Goal: Task Accomplishment & Management: Use online tool/utility

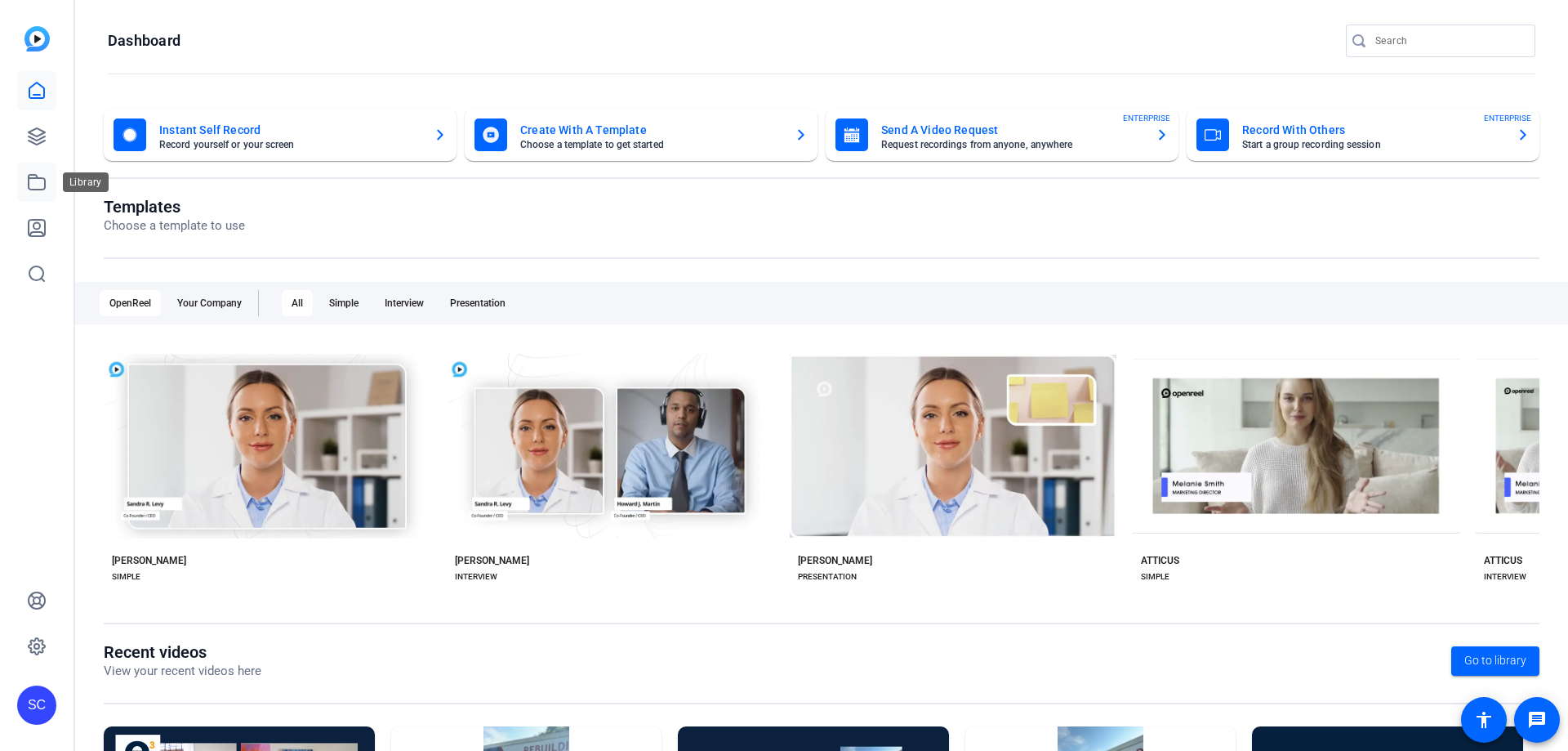
click at [28, 182] on icon at bounding box center [37, 182] width 16 height 15
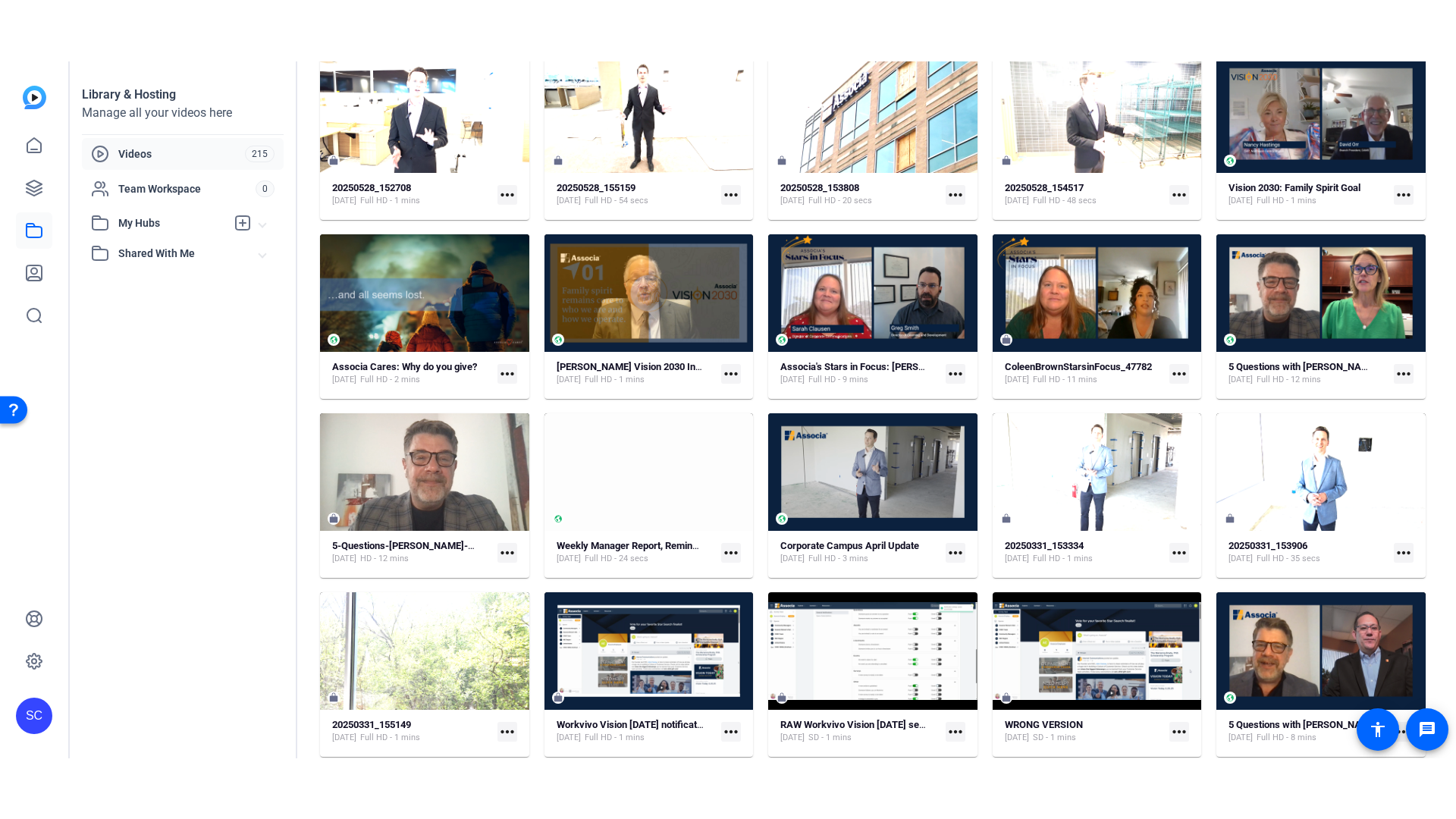
scroll to position [1515, 0]
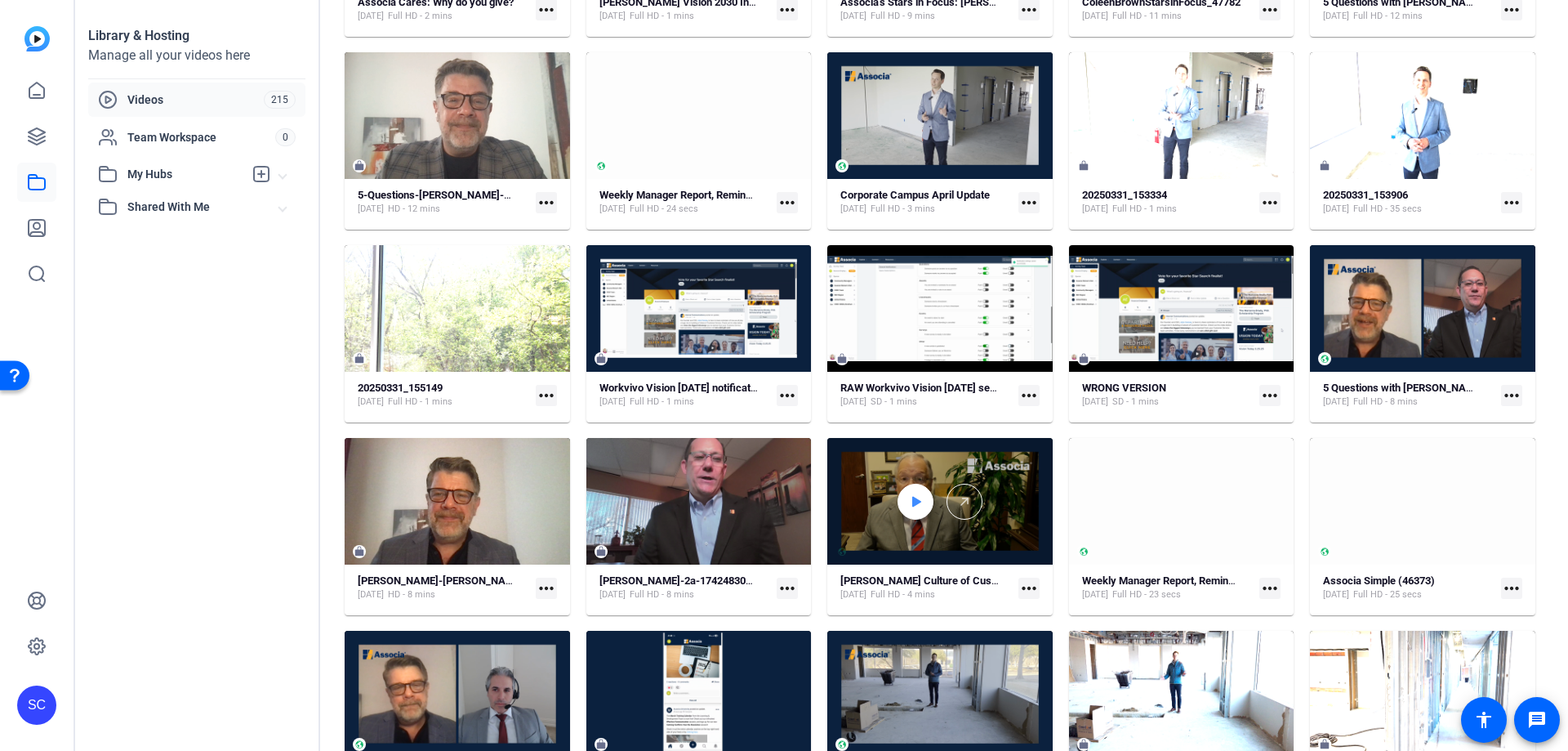
click at [926, 504] on div at bounding box center [915, 501] width 36 height 36
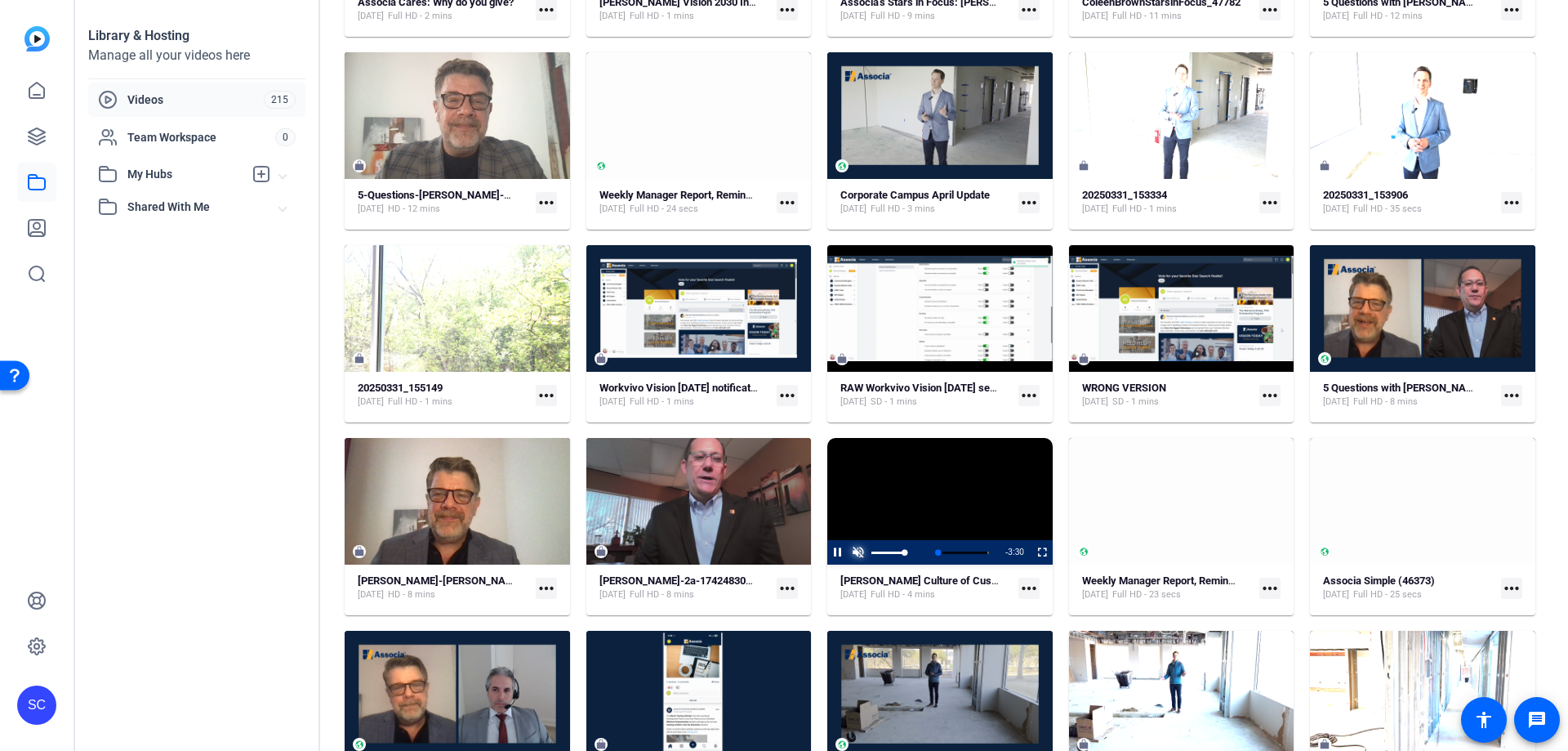
click at [850, 552] on span "Video Player" at bounding box center [858, 552] width 20 height 0
click at [1032, 552] on span "Video Player" at bounding box center [1032, 552] width 0 height 25
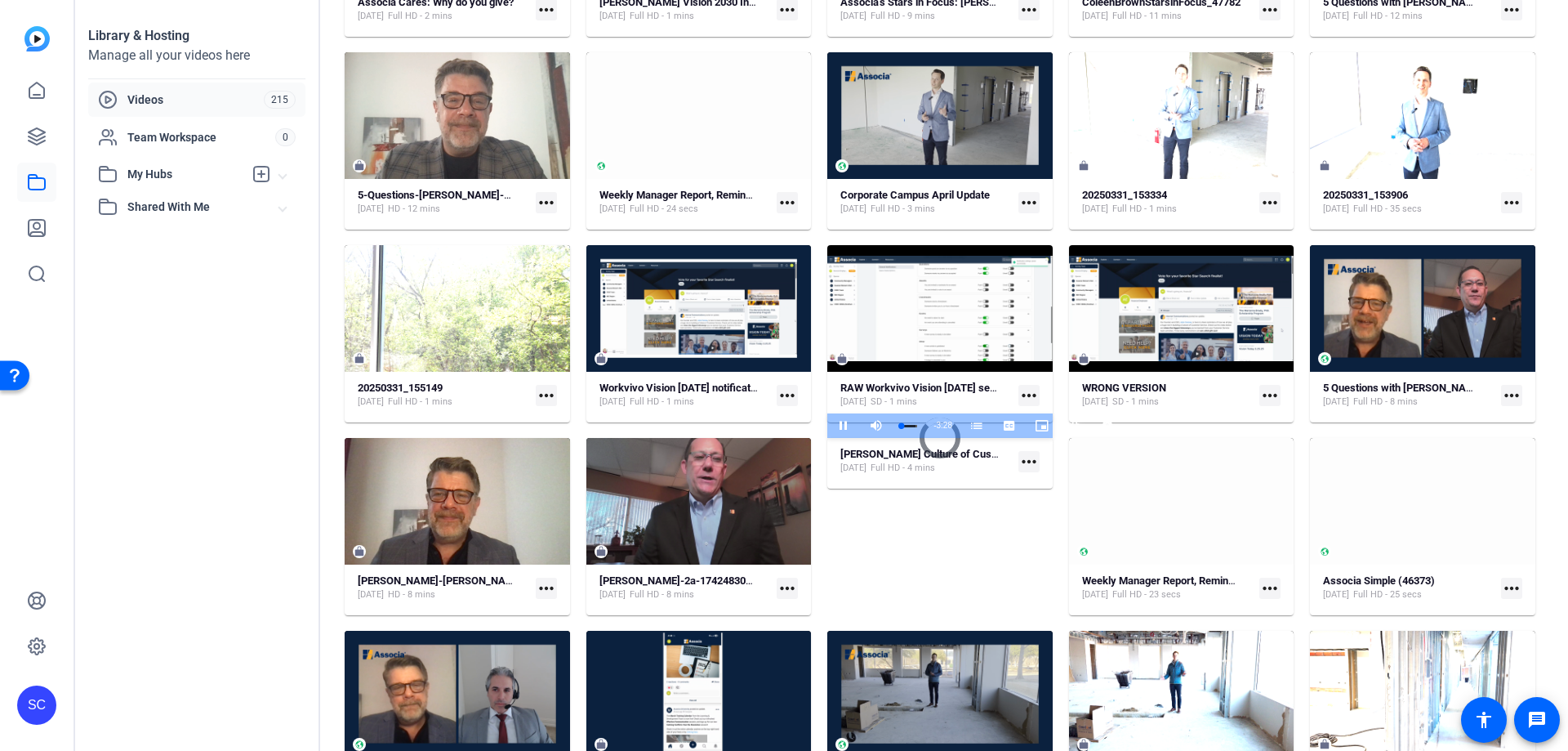
scroll to position [74, 0]
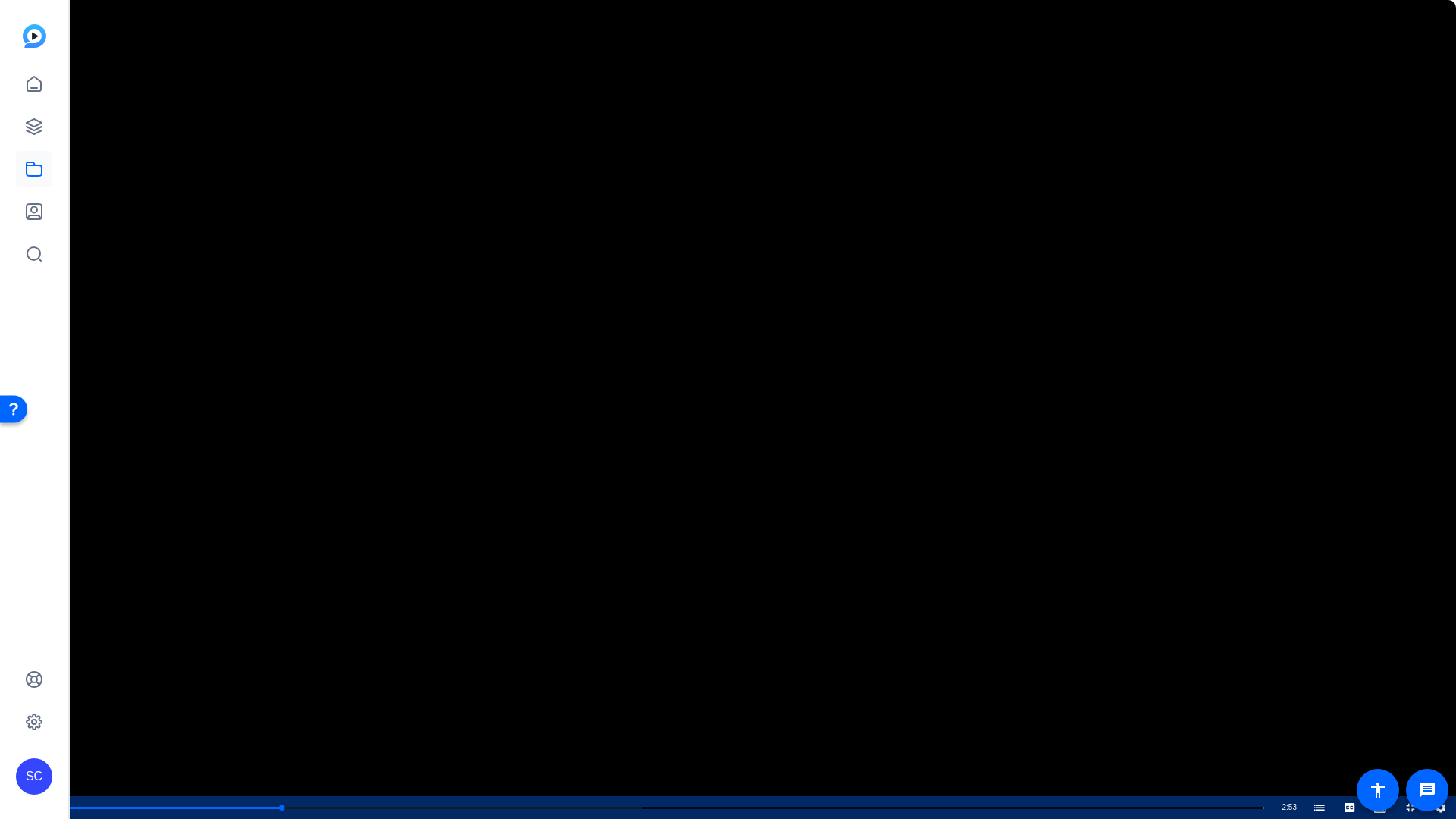
click at [0, 696] on span "Video Player" at bounding box center [0, 808] width 0 height 23
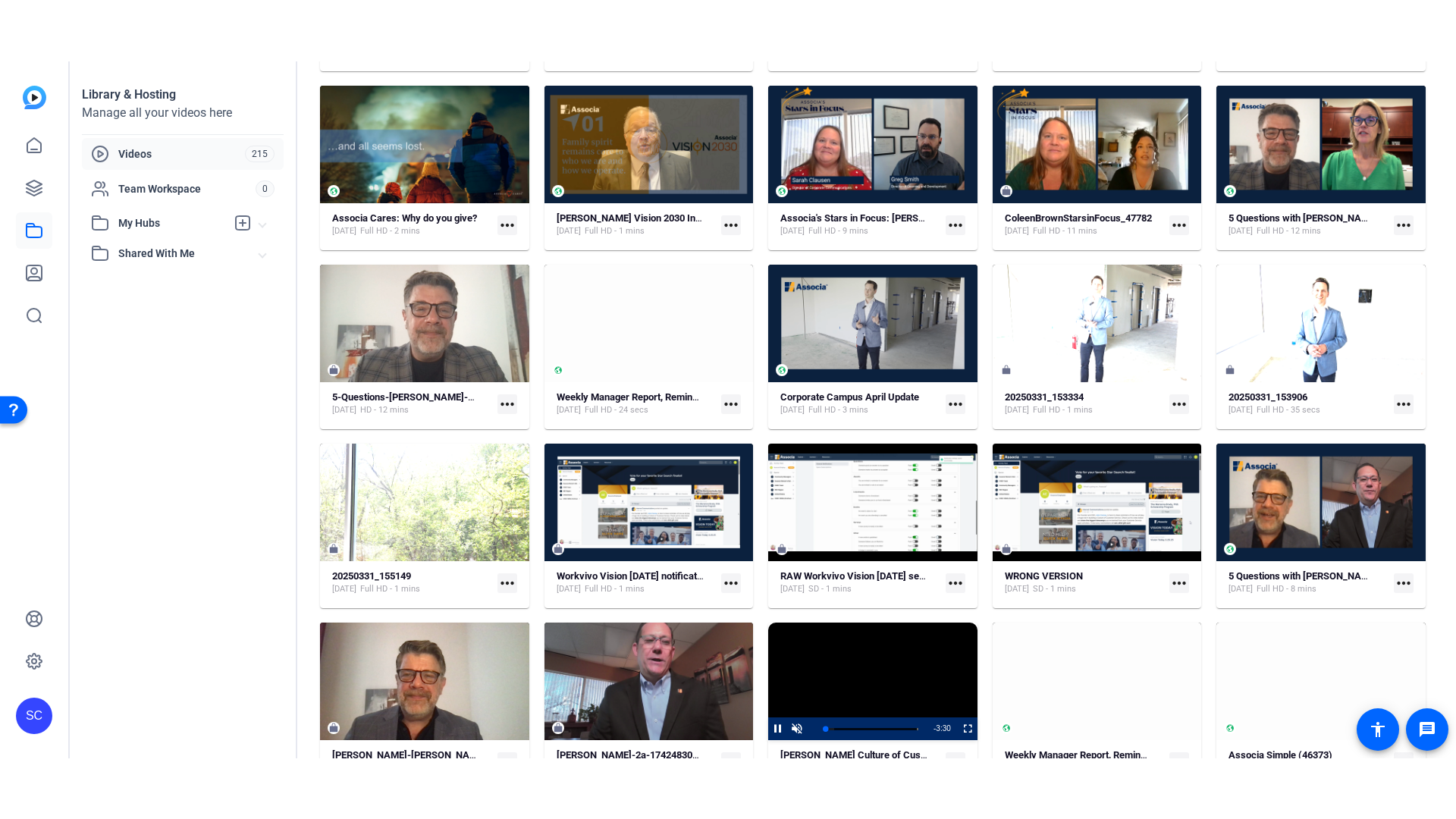
scroll to position [1784, 0]
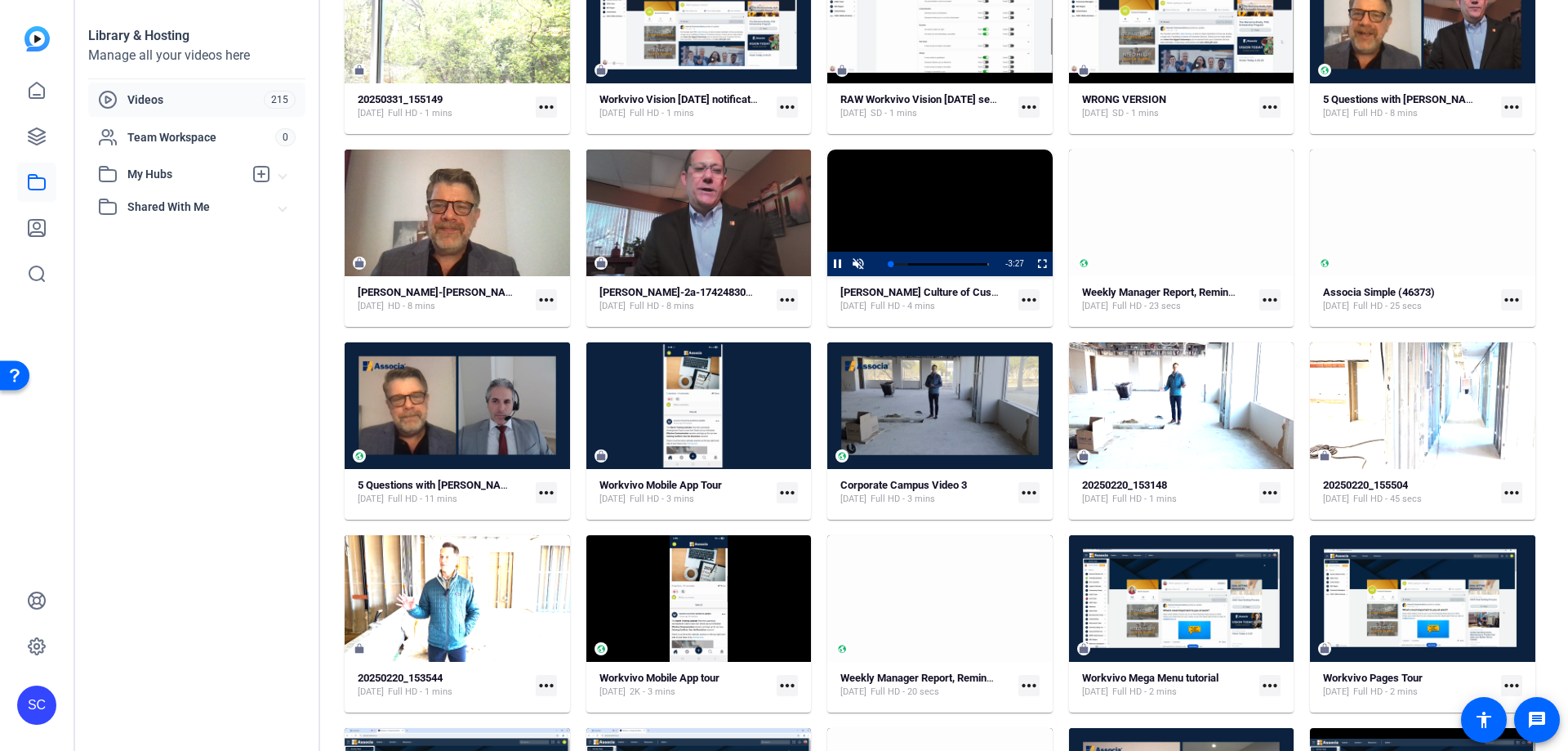
click at [979, 232] on video "Video Player" at bounding box center [940, 213] width 225 height 127
click at [935, 263] on div "Progress Bar" at bounding box center [938, 263] width 101 height 8
click at [964, 199] on video "Video Player" at bounding box center [940, 213] width 225 height 127
click at [1032, 256] on span "Video Player" at bounding box center [1032, 263] width 0 height 25
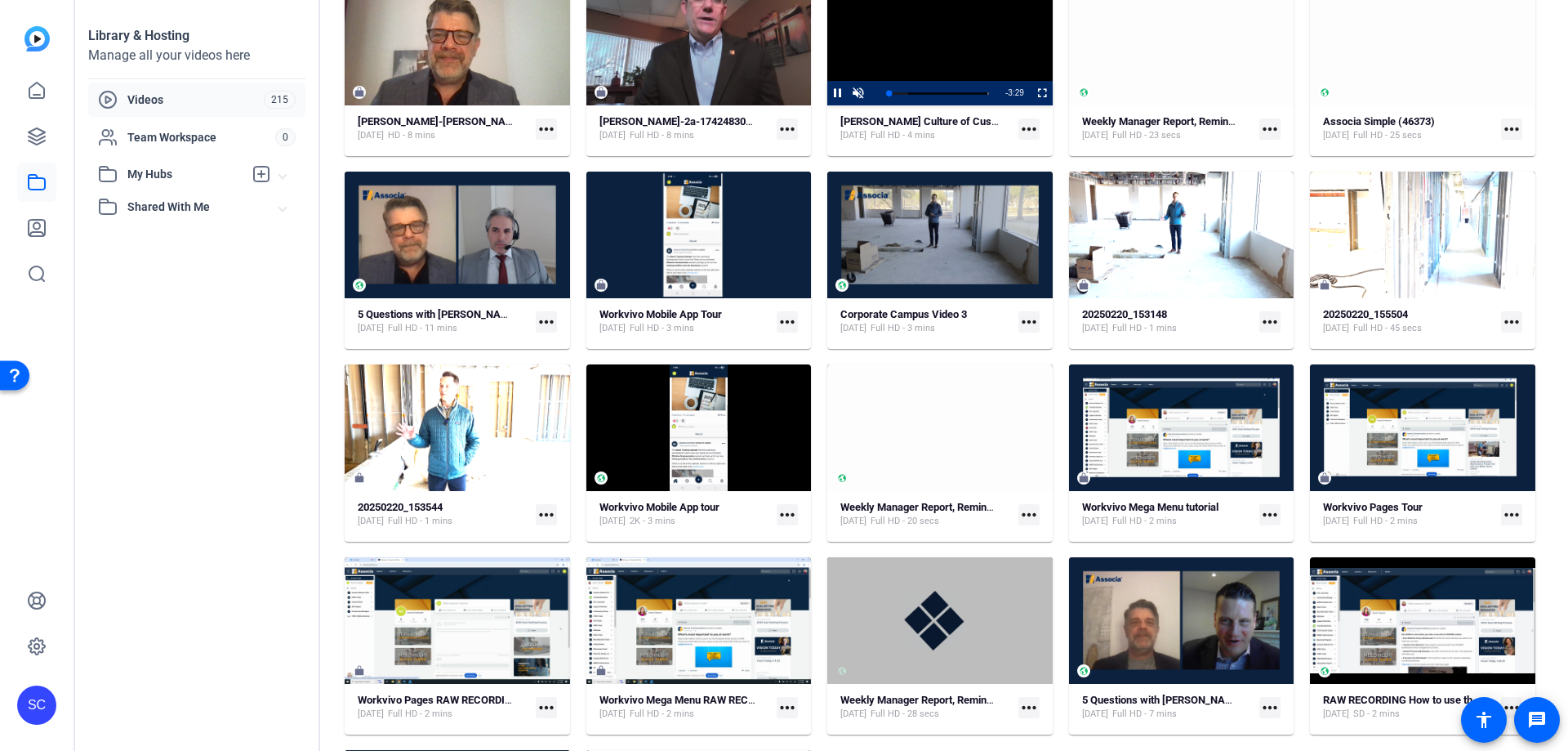
scroll to position [2092, 0]
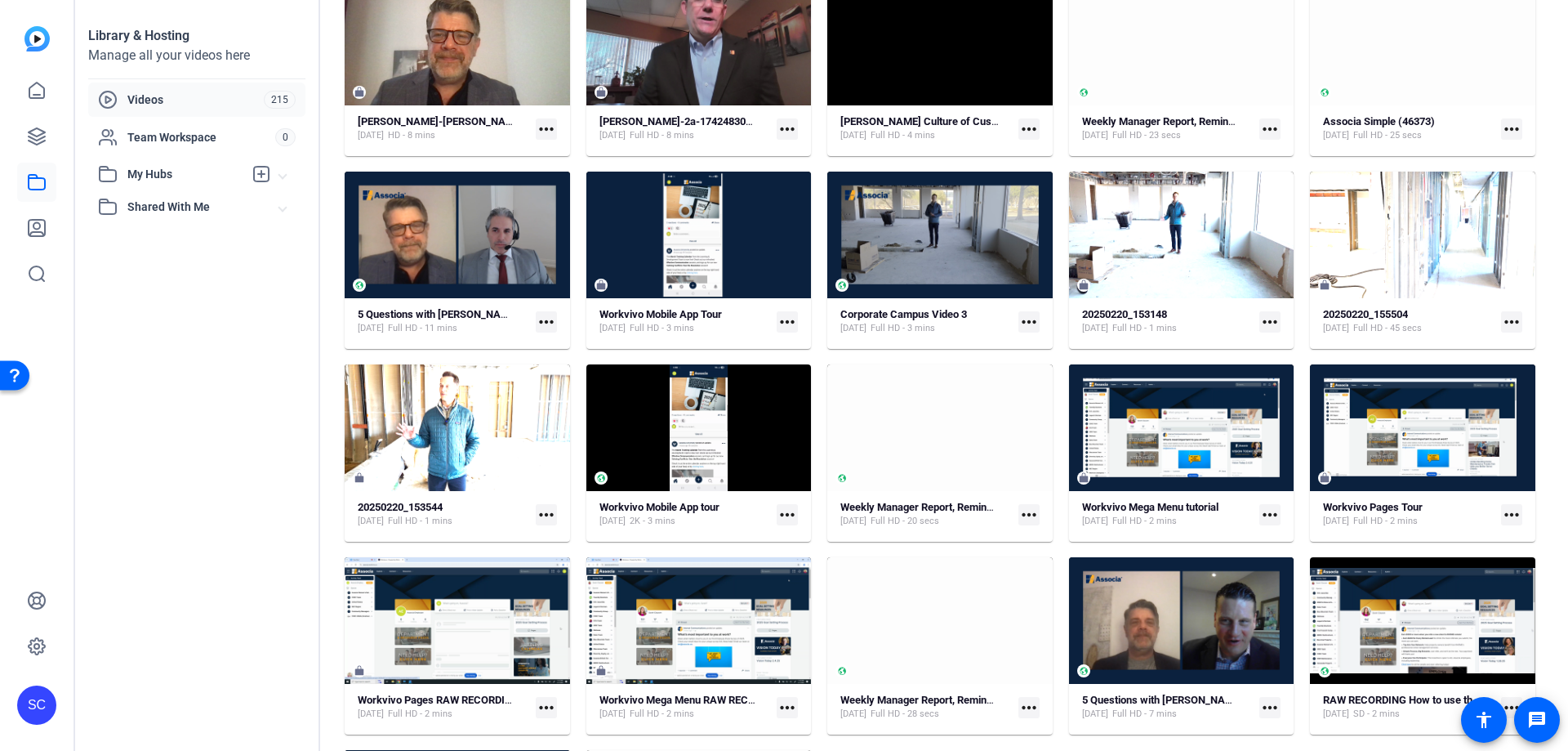
click at [1022, 314] on mat-icon "more_horiz" at bounding box center [1028, 321] width 21 height 21
click at [1038, 347] on span "Edit in Creator" at bounding box center [1060, 345] width 68 height 19
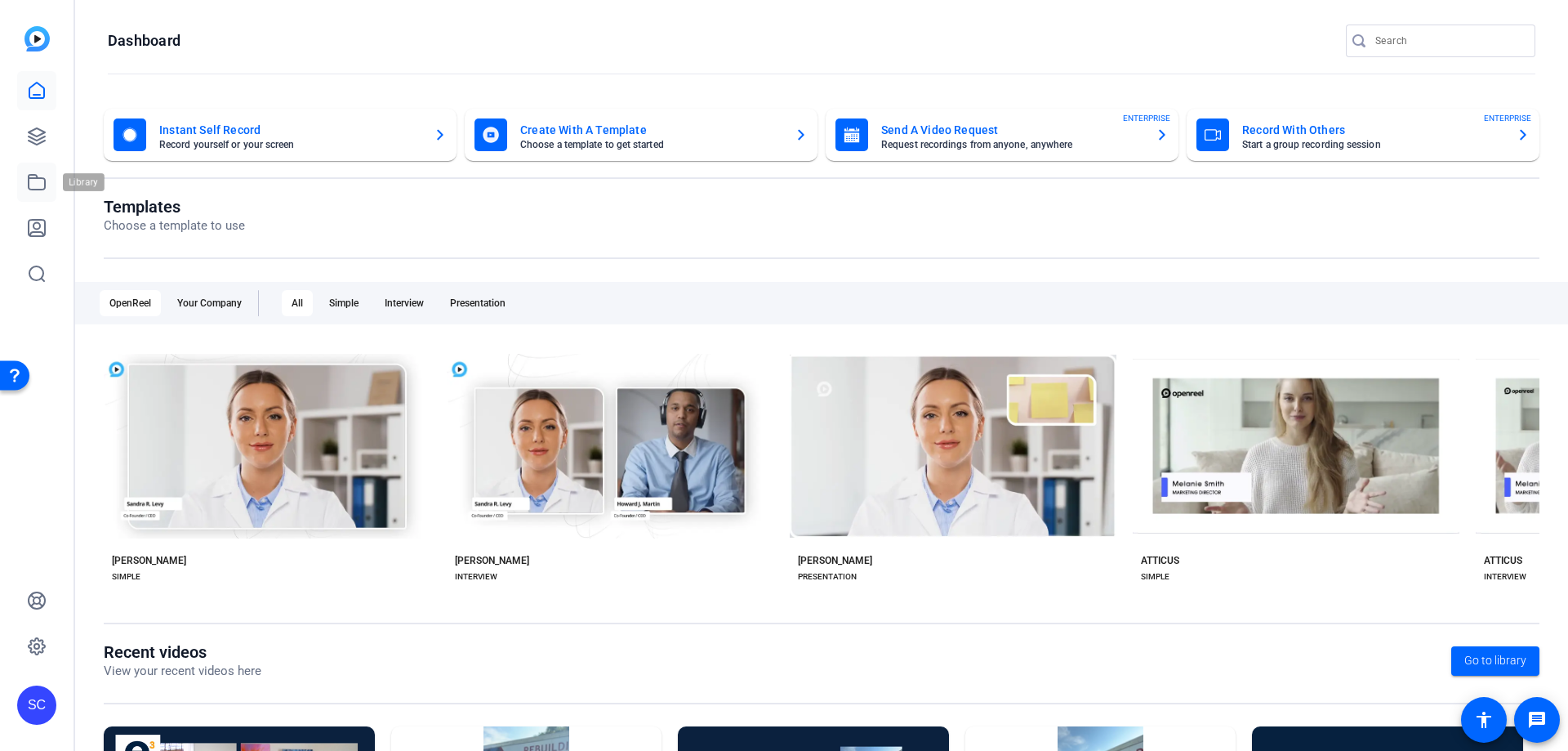
click at [35, 189] on icon at bounding box center [37, 182] width 16 height 15
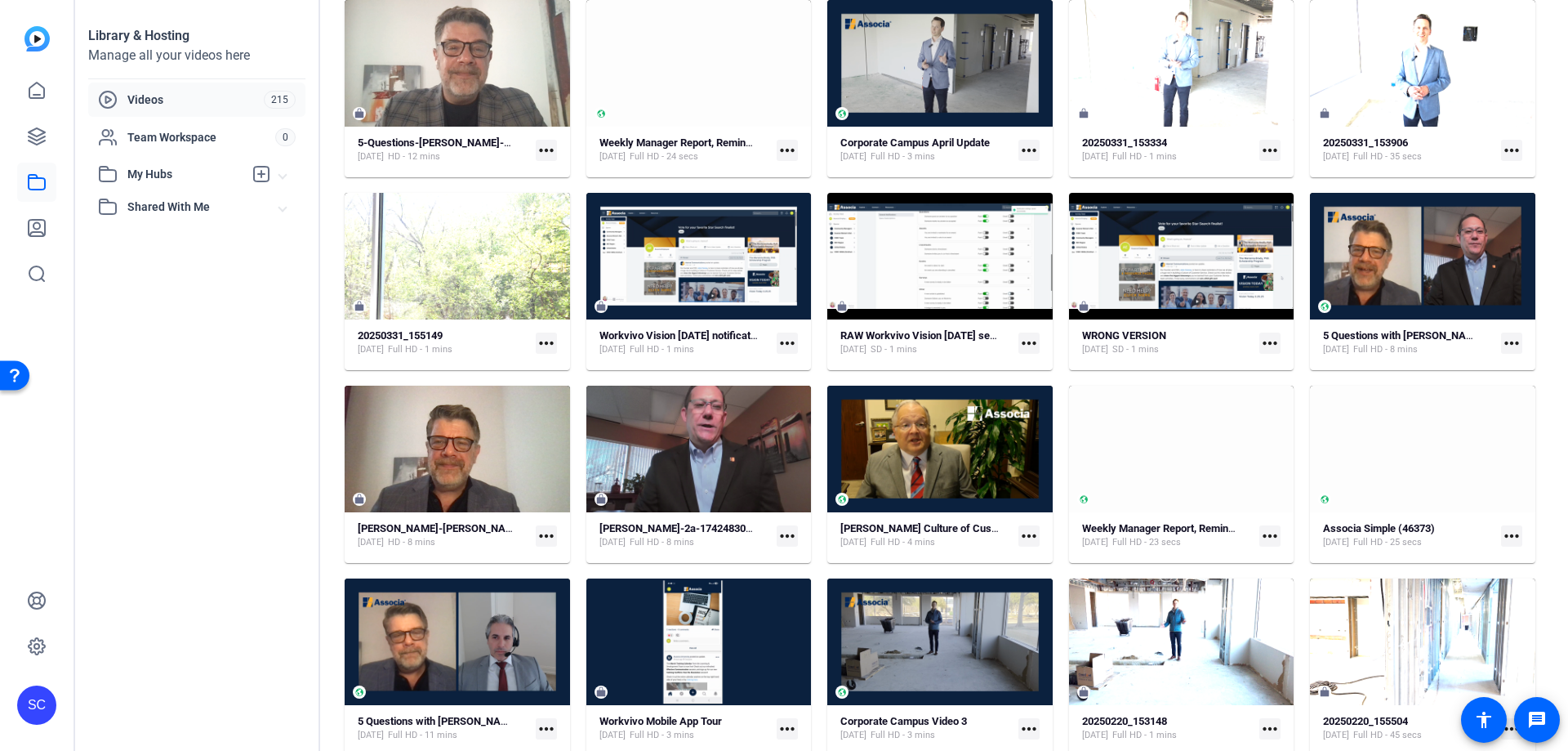
scroll to position [1739, 0]
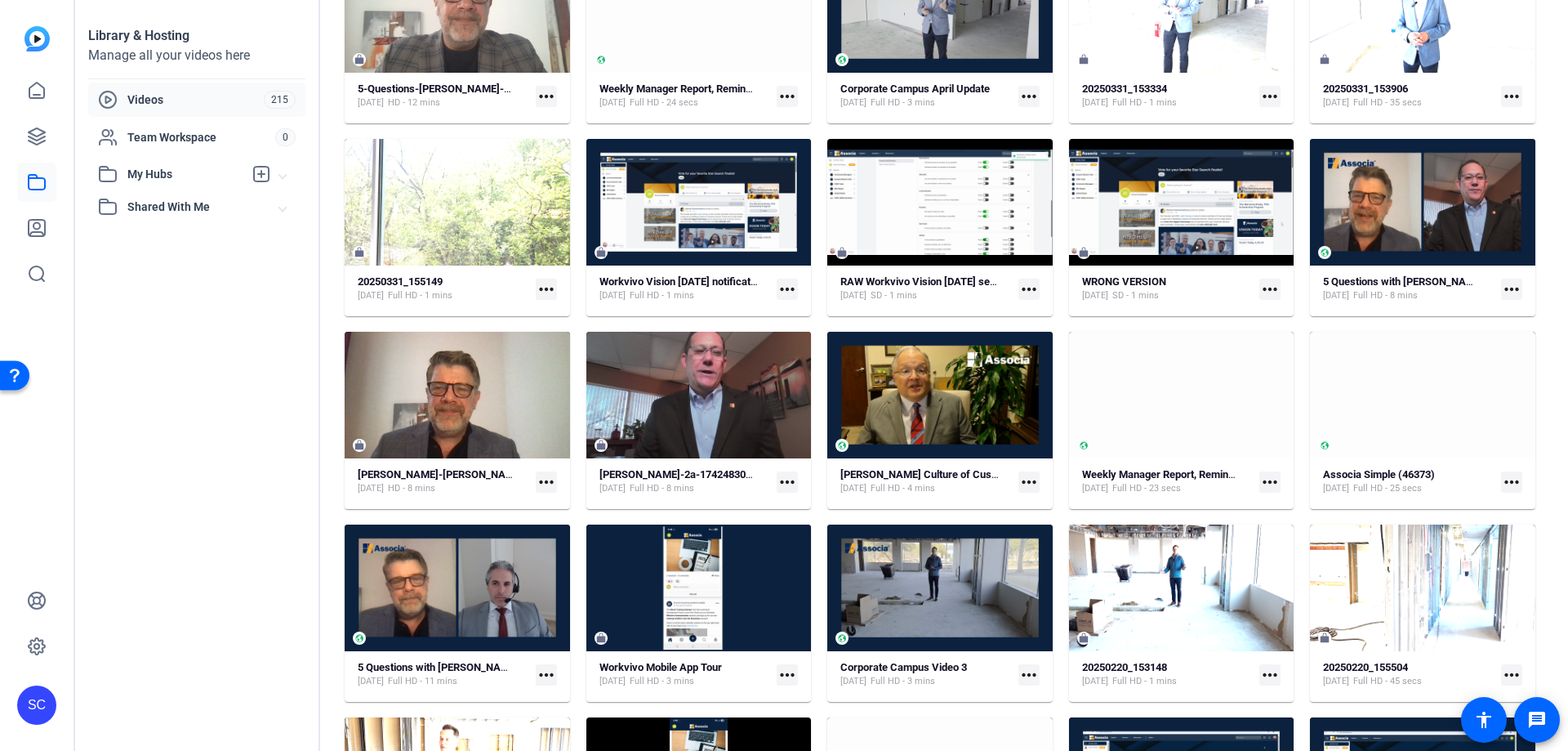
click at [1023, 480] on mat-icon "more_horiz" at bounding box center [1028, 481] width 21 height 21
click at [1037, 502] on span "Edit in Creator" at bounding box center [1060, 505] width 68 height 19
